Goal: Transaction & Acquisition: Book appointment/travel/reservation

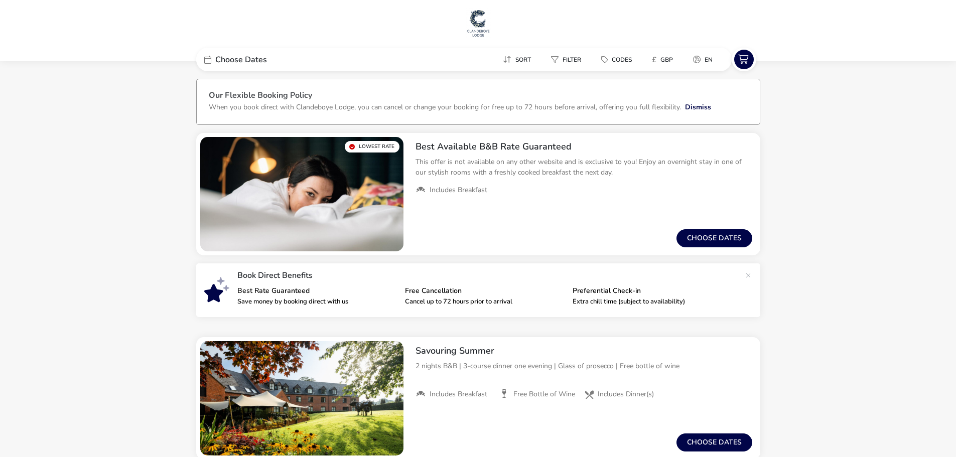
click at [361, 55] on div "Sort Filter Codes £ GBP en" at bounding box center [542, 60] width 379 height 24
click at [239, 59] on span "Choose Dates" at bounding box center [241, 60] width 52 height 8
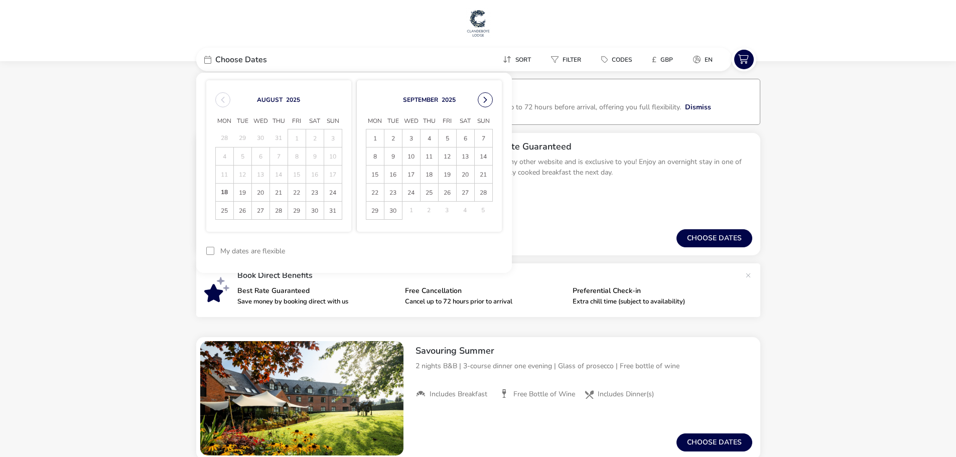
click at [484, 98] on button "Next Month" at bounding box center [485, 99] width 15 height 15
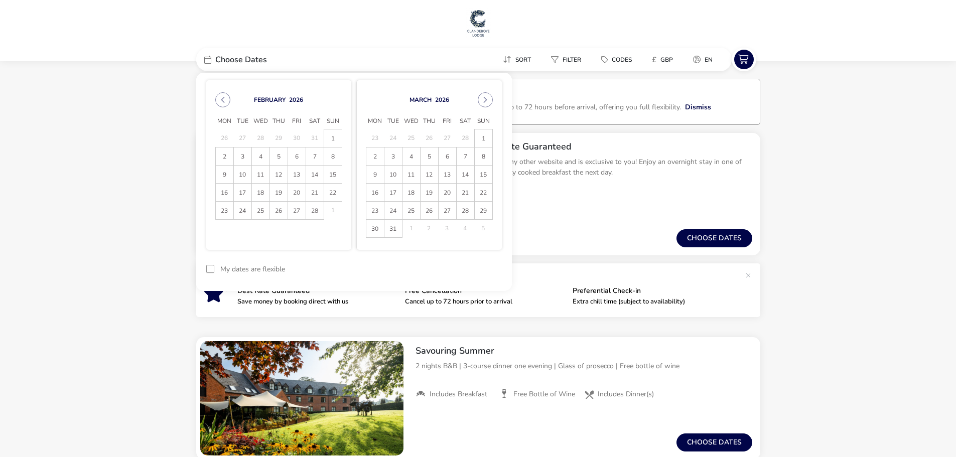
click at [484, 98] on button "Next Month" at bounding box center [485, 99] width 15 height 15
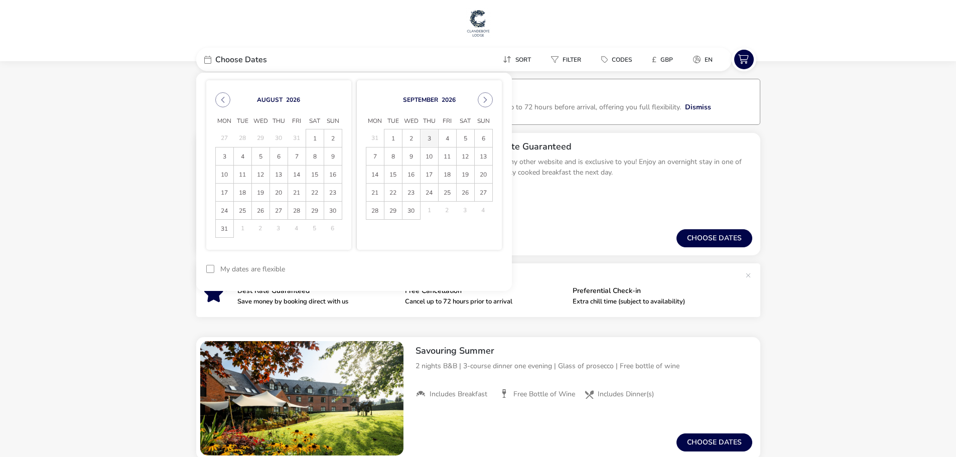
click at [427, 138] on span "3" at bounding box center [430, 138] width 18 height 18
click at [427, 133] on span "3" at bounding box center [430, 138] width 18 height 18
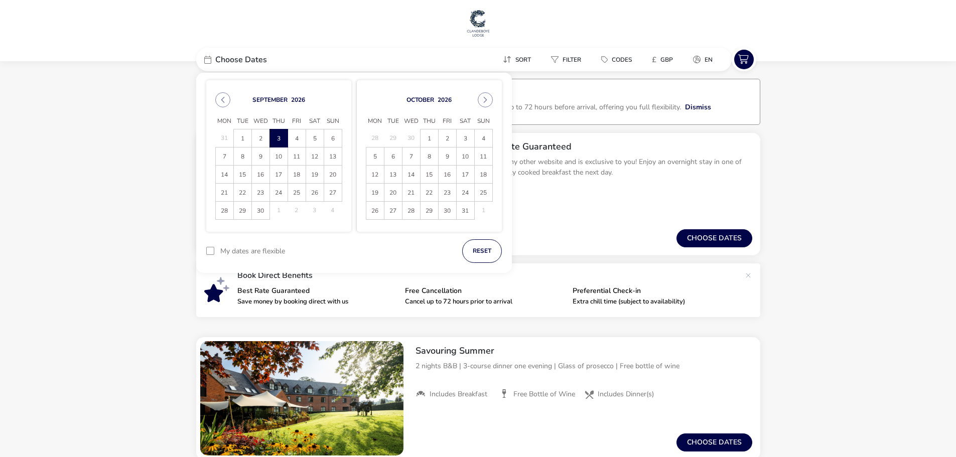
click at [278, 137] on span "3" at bounding box center [279, 138] width 18 height 18
click at [295, 134] on span "4" at bounding box center [297, 138] width 18 height 18
click at [457, 250] on button "Apply Dates" at bounding box center [471, 251] width 61 height 24
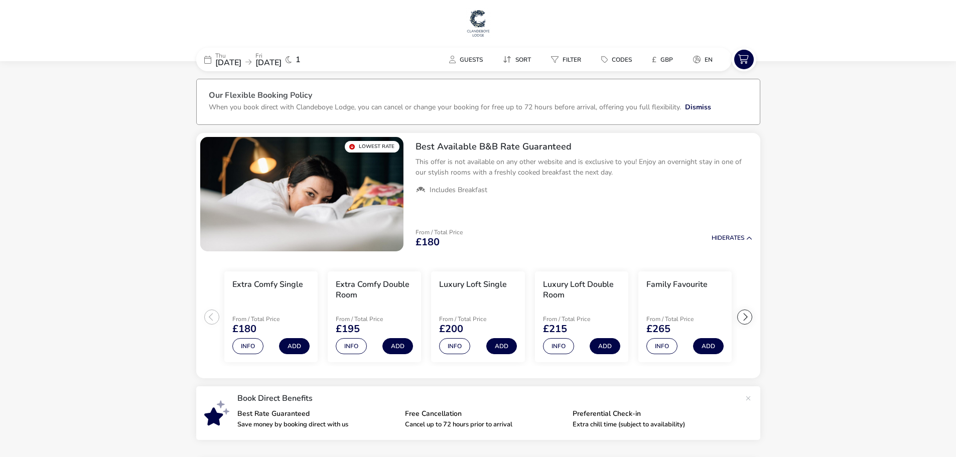
click at [241, 58] on span "[DATE]" at bounding box center [228, 62] width 26 height 11
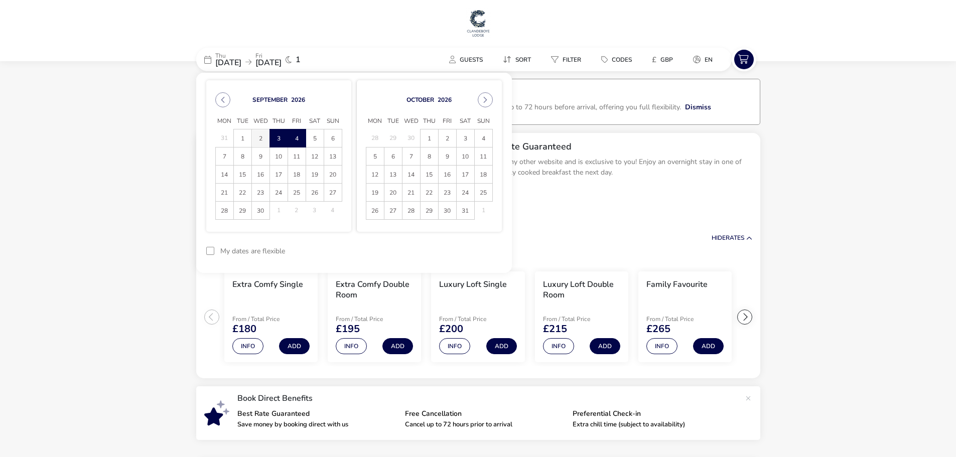
click at [257, 134] on span "2" at bounding box center [261, 138] width 18 height 18
click at [275, 138] on span "3" at bounding box center [279, 138] width 18 height 18
click at [474, 249] on button "Apply Dates" at bounding box center [471, 251] width 61 height 24
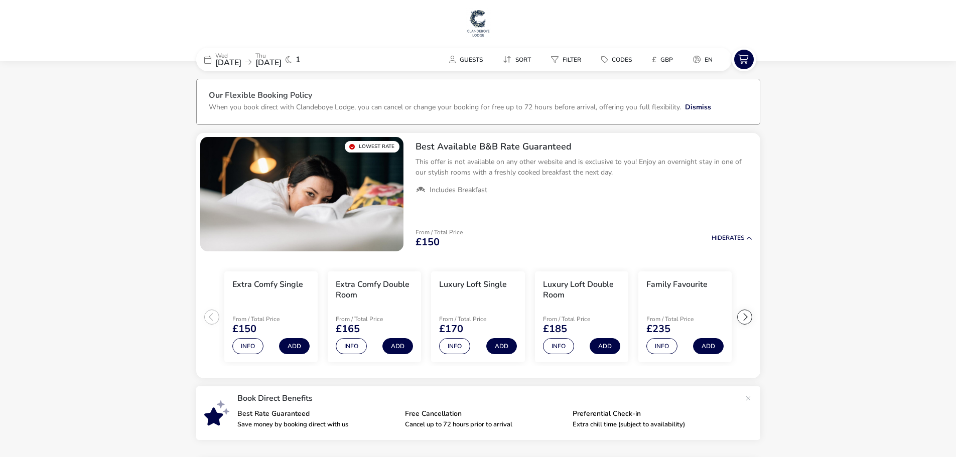
click at [263, 64] on div "[DATE] [DATE]" at bounding box center [248, 60] width 66 height 14
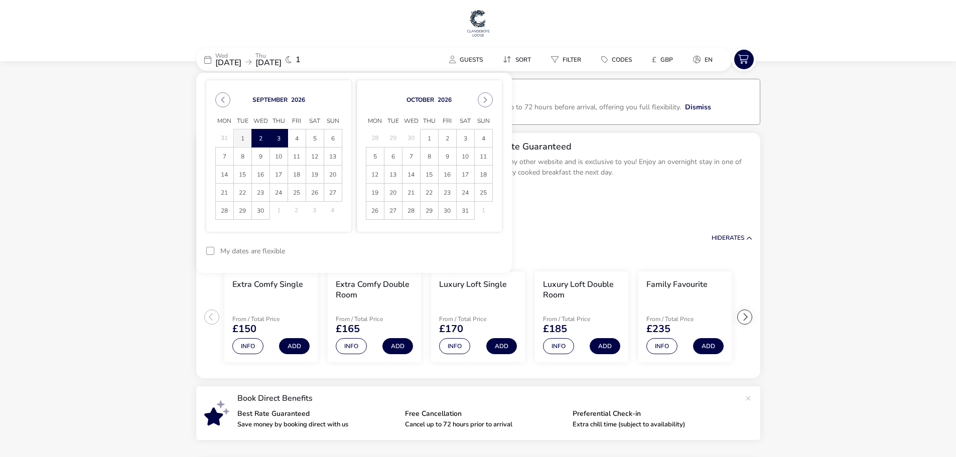
click at [242, 136] on span "1" at bounding box center [243, 138] width 18 height 18
click at [259, 137] on span "2" at bounding box center [261, 138] width 18 height 18
click at [466, 250] on button "Apply Dates" at bounding box center [471, 251] width 61 height 24
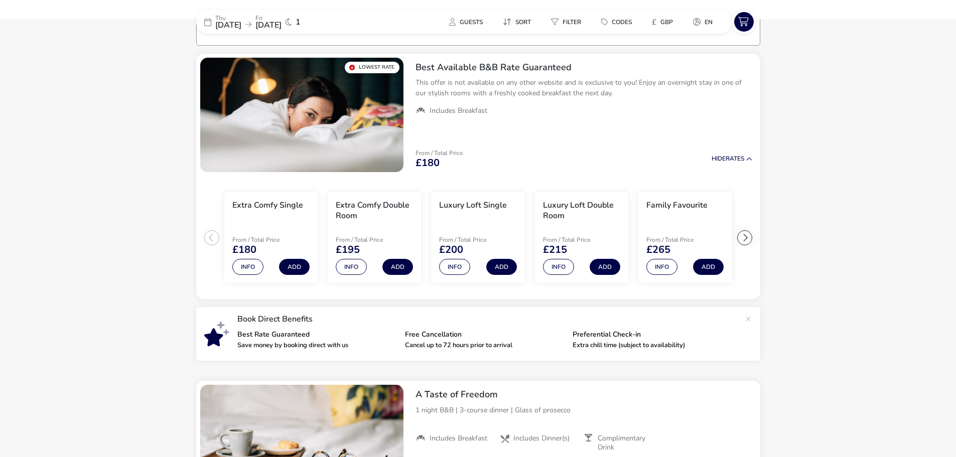
scroll to position [83, 0]
